Goal: Task Accomplishment & Management: Use online tool/utility

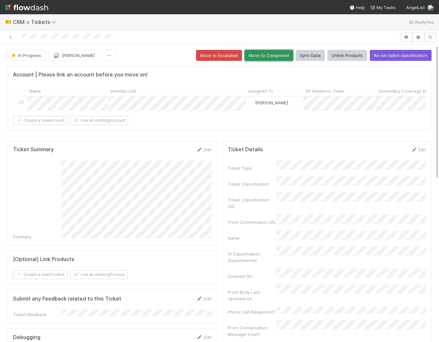
click at [269, 56] on button "Move to Completed" at bounding box center [269, 55] width 49 height 11
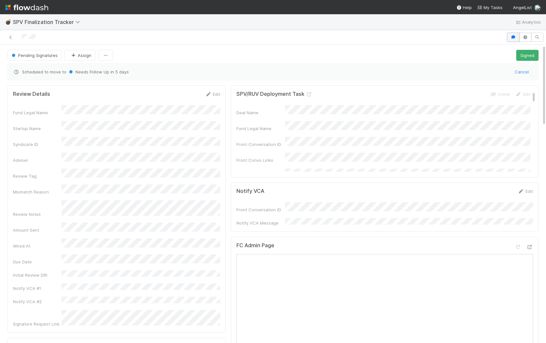
click at [514, 38] on icon "button" at bounding box center [513, 37] width 6 height 4
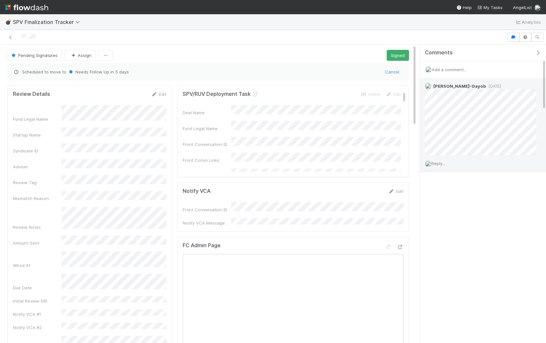
click at [438, 162] on span "Reply..." at bounding box center [438, 163] width 14 height 5
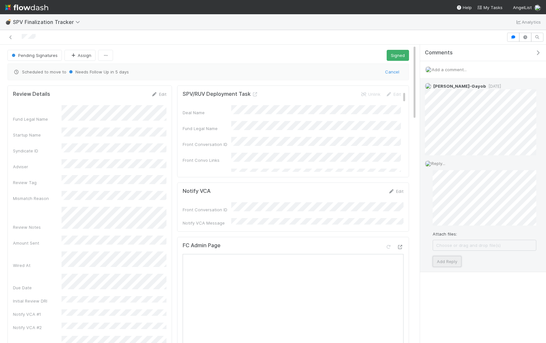
click at [441, 261] on button "Add Reply" at bounding box center [446, 261] width 29 height 11
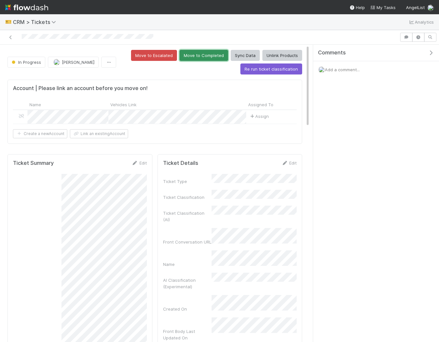
click at [209, 59] on button "Move to Completed" at bounding box center [204, 55] width 49 height 11
drag, startPoint x: 188, startPoint y: 54, endPoint x: 182, endPoint y: 66, distance: 12.7
click at [188, 54] on button "Move to Completed" at bounding box center [204, 55] width 49 height 11
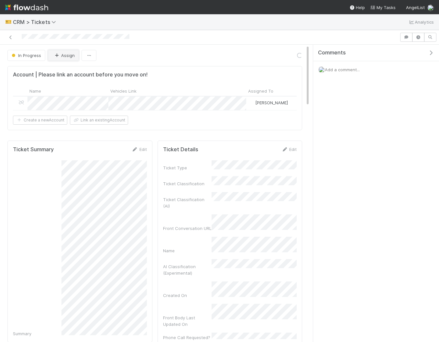
click at [64, 53] on button "Assign" at bounding box center [63, 55] width 31 height 11
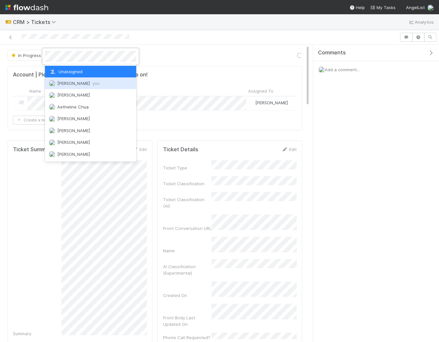
click at [72, 84] on span "Amy Saks you" at bounding box center [78, 83] width 42 height 5
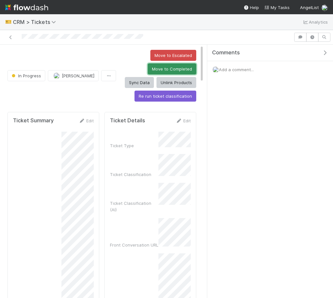
click at [148, 70] on button "Move to Completed" at bounding box center [172, 68] width 49 height 11
